Goal: Information Seeking & Learning: Check status

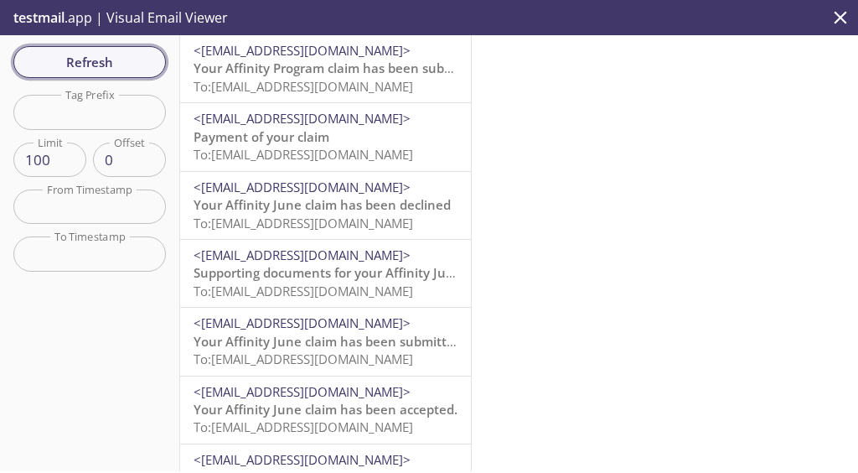
click at [88, 59] on span "Refresh" at bounding box center [90, 62] width 126 height 22
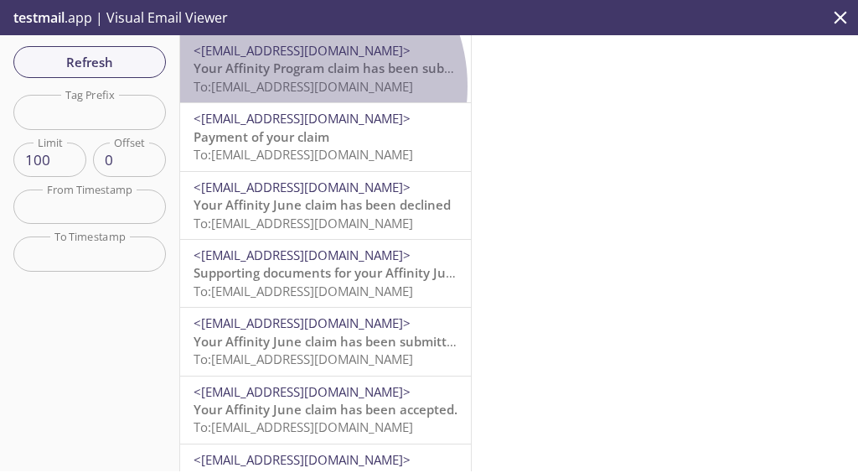
click at [297, 86] on span "To: [EMAIL_ADDRESS][DOMAIN_NAME]" at bounding box center [304, 86] width 220 height 17
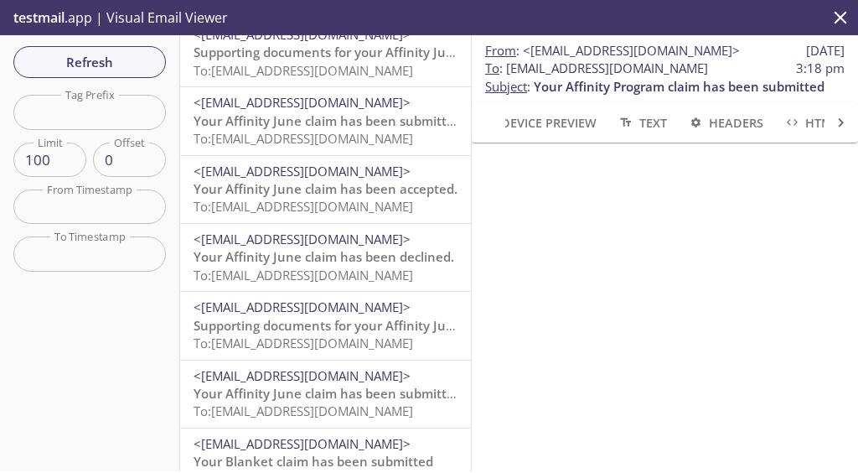
scroll to position [225, 0]
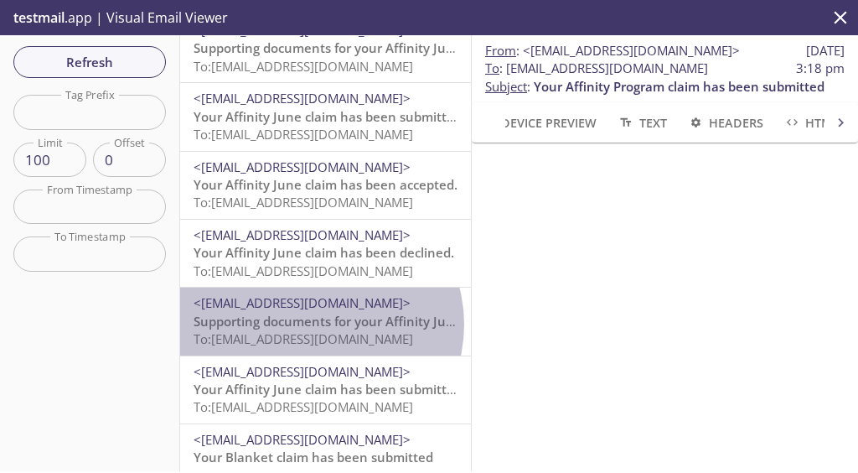
click at [318, 324] on span "Supporting documents for your Affinity June claim" at bounding box center [345, 321] width 303 height 17
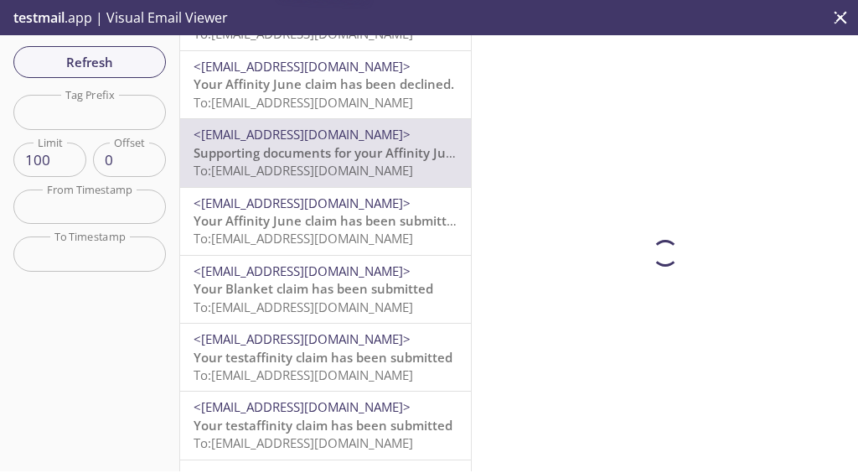
scroll to position [394, 0]
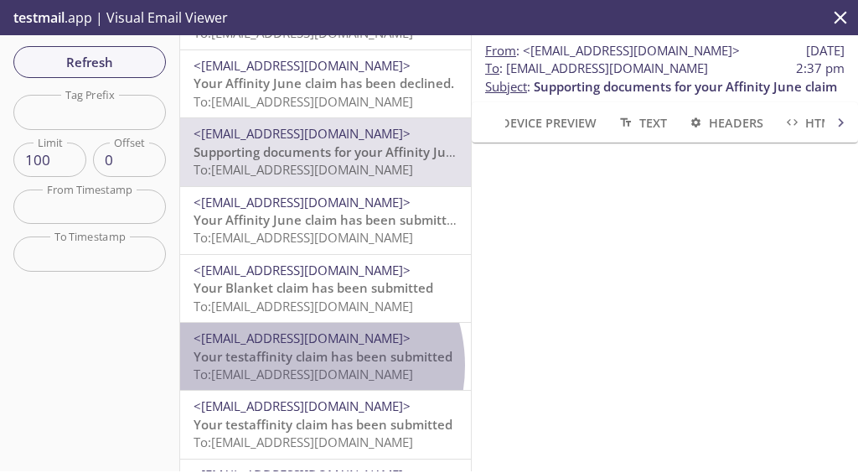
click at [302, 365] on span "To: [EMAIL_ADDRESS][DOMAIN_NAME]" at bounding box center [304, 373] width 220 height 17
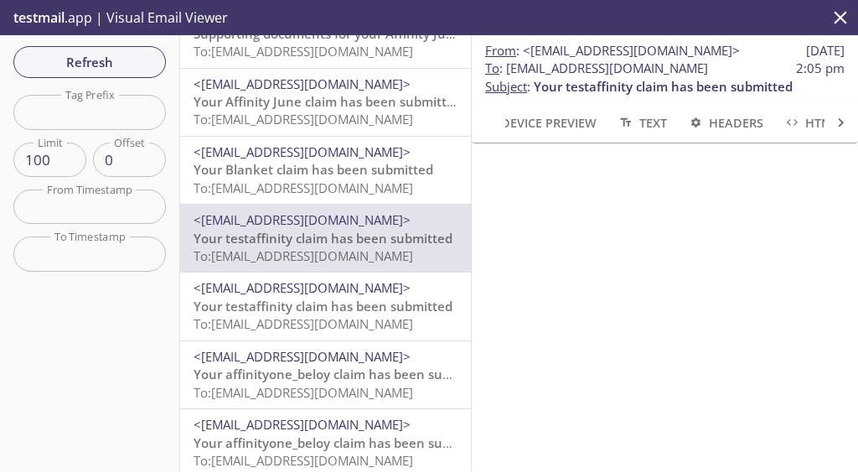
scroll to position [513, 0]
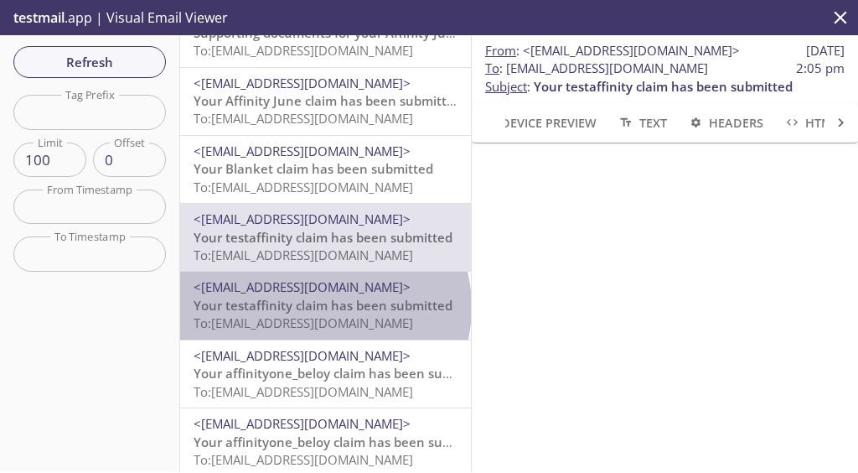
click at [323, 307] on span "Your testaffinity claim has been submitted" at bounding box center [323, 305] width 259 height 17
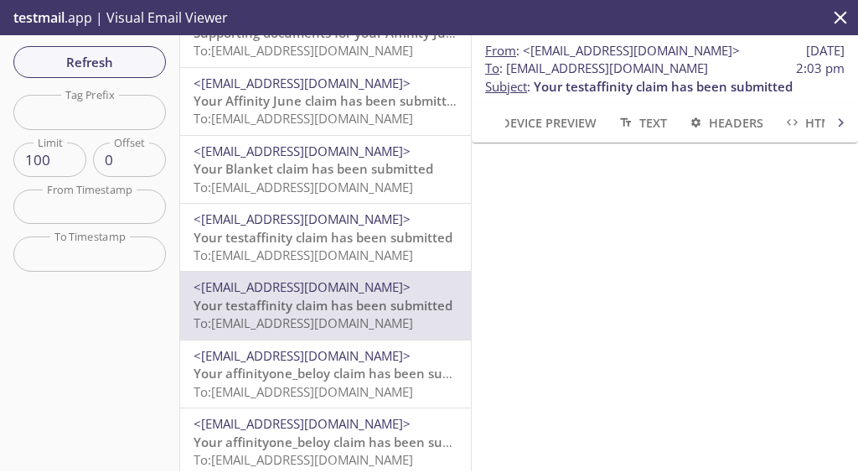
scroll to position [146, 0]
click at [320, 385] on span "To: [EMAIL_ADDRESS][DOMAIN_NAME]" at bounding box center [304, 391] width 220 height 17
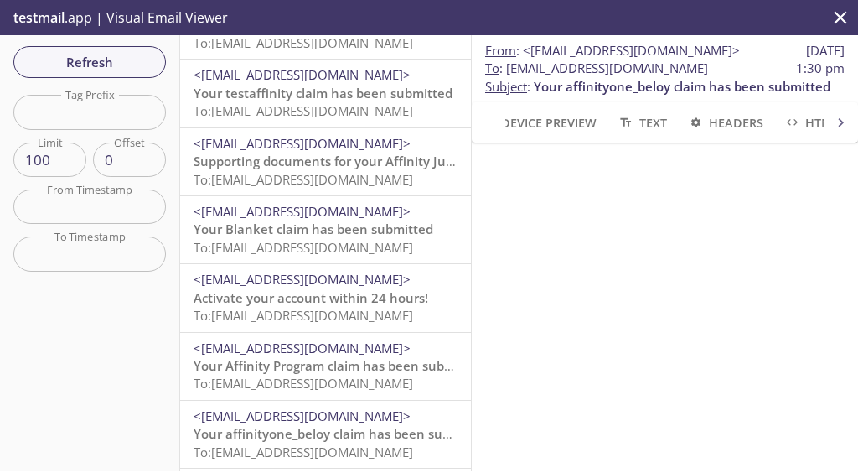
scroll to position [1249, 0]
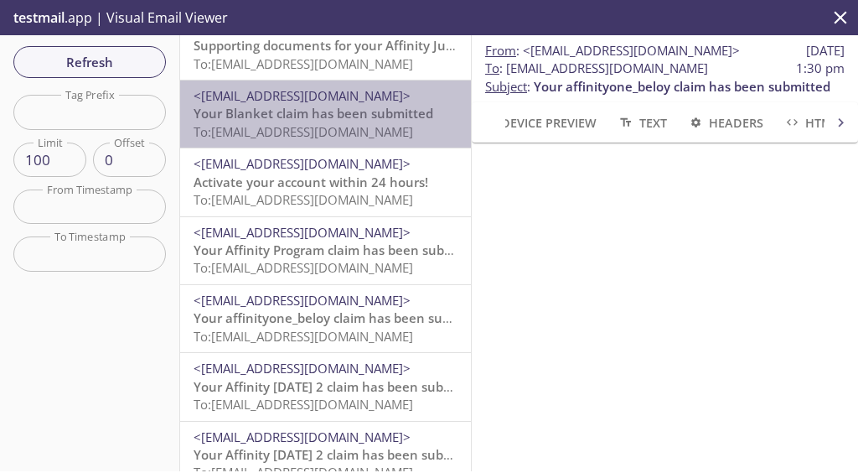
click at [338, 113] on span "Your Blanket claim has been submitted" at bounding box center [314, 113] width 240 height 17
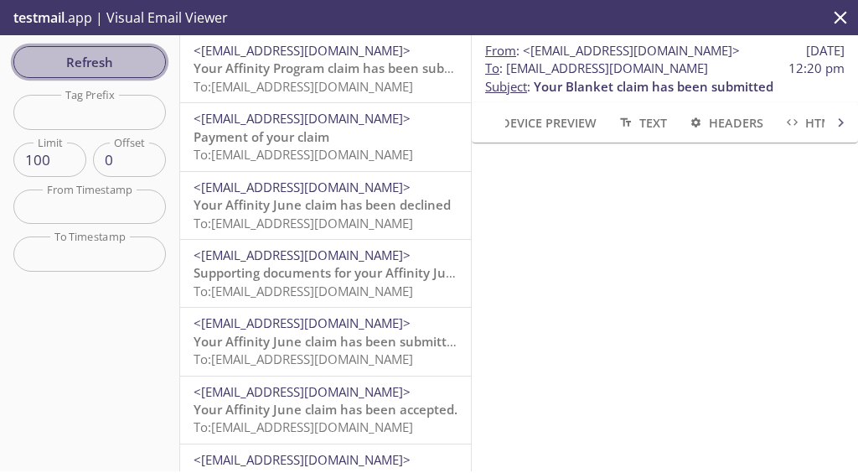
click at [97, 75] on button "Refresh" at bounding box center [89, 62] width 152 height 32
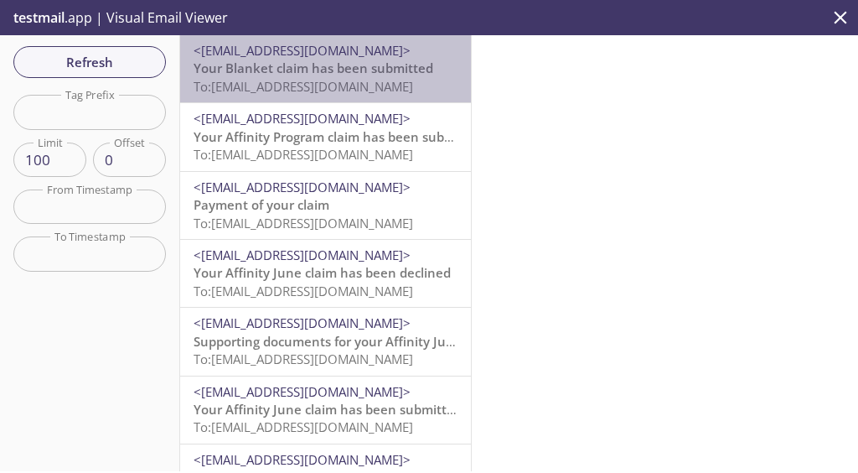
click at [338, 74] on span "Your Blanket claim has been submitted" at bounding box center [314, 67] width 240 height 17
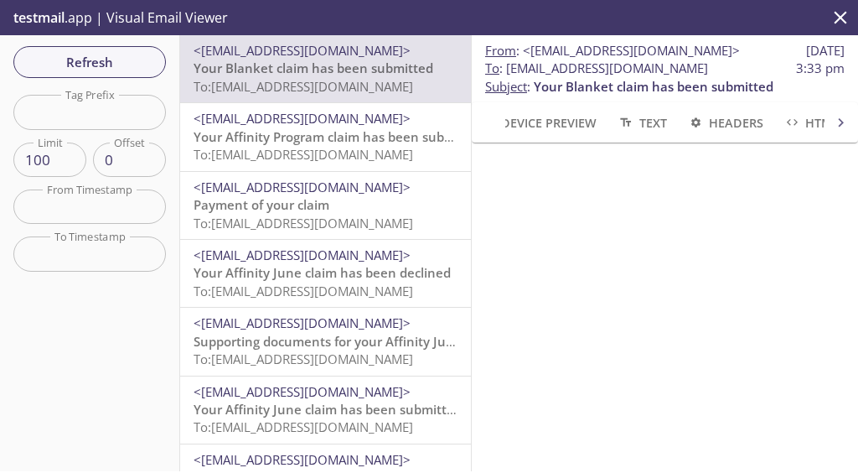
scroll to position [186, 0]
